Goal: Communication & Community: Answer question/provide support

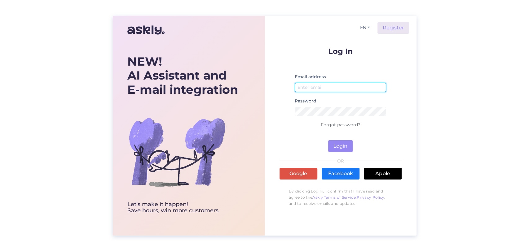
click at [329, 88] on input "email" at bounding box center [341, 88] width 92 height 10
type input "[PERSON_NAME][EMAIL_ADDRESS][DOMAIN_NAME]"
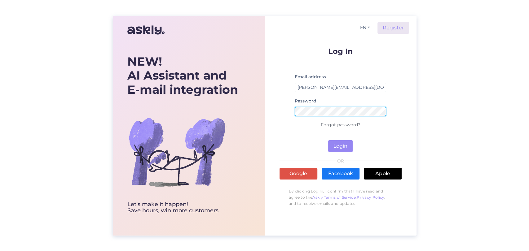
click at [328, 140] on button "Login" at bounding box center [340, 146] width 24 height 12
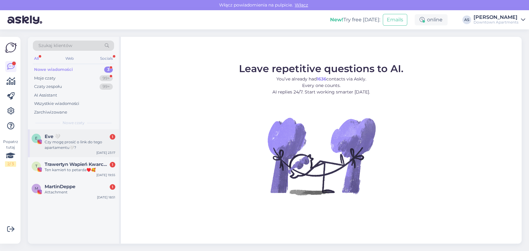
click at [70, 143] on div "Czy mogę prosić o link do tego apartamentu🤍?" at bounding box center [80, 144] width 71 height 11
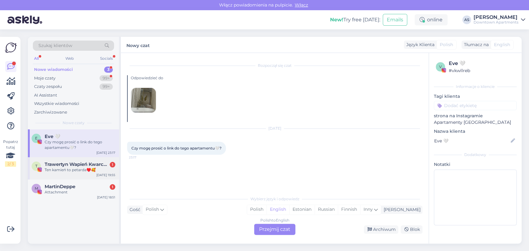
click at [68, 173] on div "T Trawertyn Wapień Kwarcyt Łupek Gnejs Porfir Granit Piaskowiec 1 Ten kamień to…" at bounding box center [73, 168] width 91 height 22
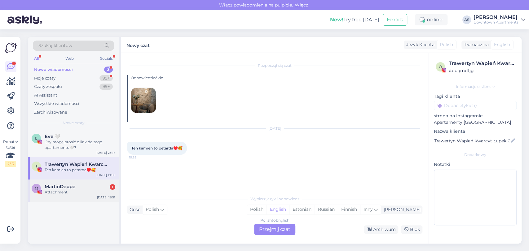
click at [72, 192] on div "Attachment" at bounding box center [80, 193] width 71 height 6
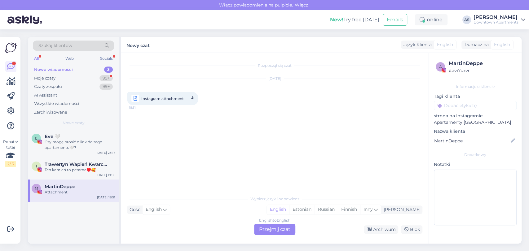
click at [277, 231] on div "English to English Przejmij czat" at bounding box center [274, 229] width 41 height 11
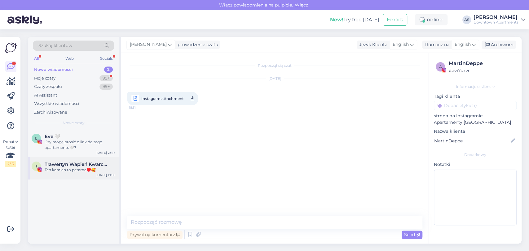
click at [81, 168] on div "Ten kamień to petarda♥️🥰" at bounding box center [80, 170] width 71 height 6
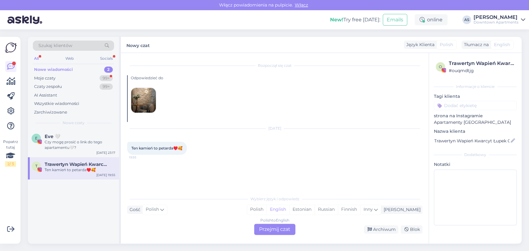
click at [277, 225] on div "Polish to English Przejmij czat" at bounding box center [274, 229] width 41 height 11
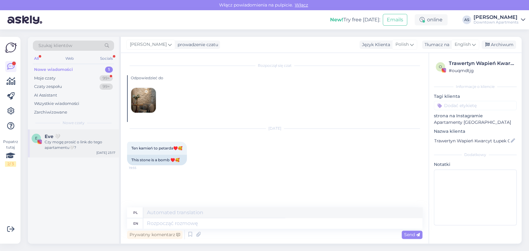
click at [84, 142] on div "Czy mogę prosić o link do tego apartamentu🤍?" at bounding box center [80, 144] width 71 height 11
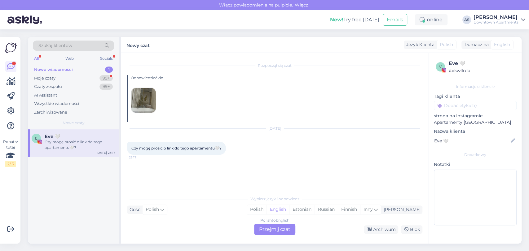
click at [268, 229] on div "Polish to English Przejmij czat" at bounding box center [274, 229] width 41 height 11
